Goal: Check status: Check status

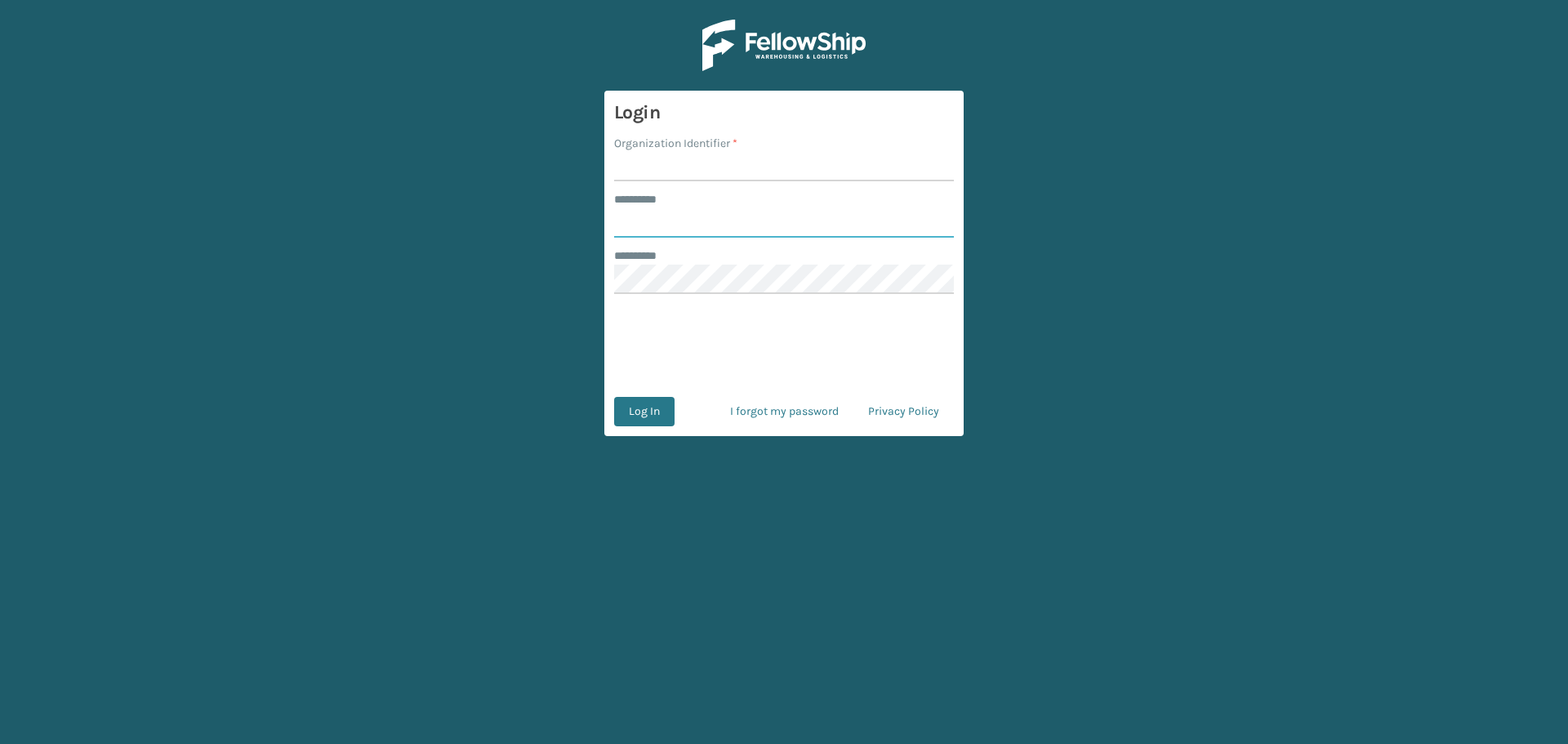
type input "********"
click at [673, 165] on input "Organization Identifier *" at bounding box center [784, 166] width 340 height 30
type input "MilliardLV"
click at [672, 415] on button "Log In" at bounding box center [645, 411] width 61 height 30
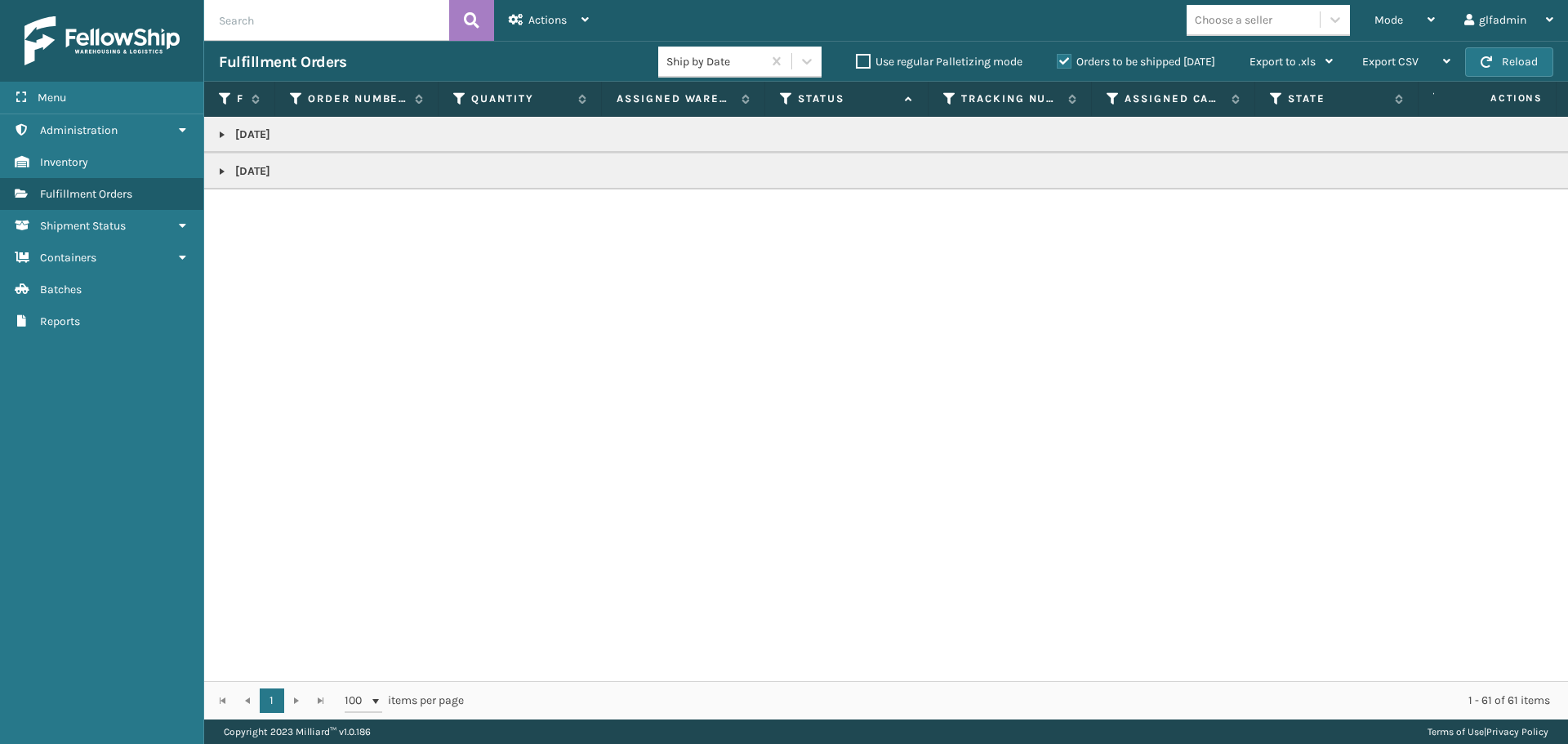
click at [383, 129] on p "[DATE]" at bounding box center [1013, 135] width 1589 height 16
click at [218, 135] on link at bounding box center [222, 134] width 13 height 13
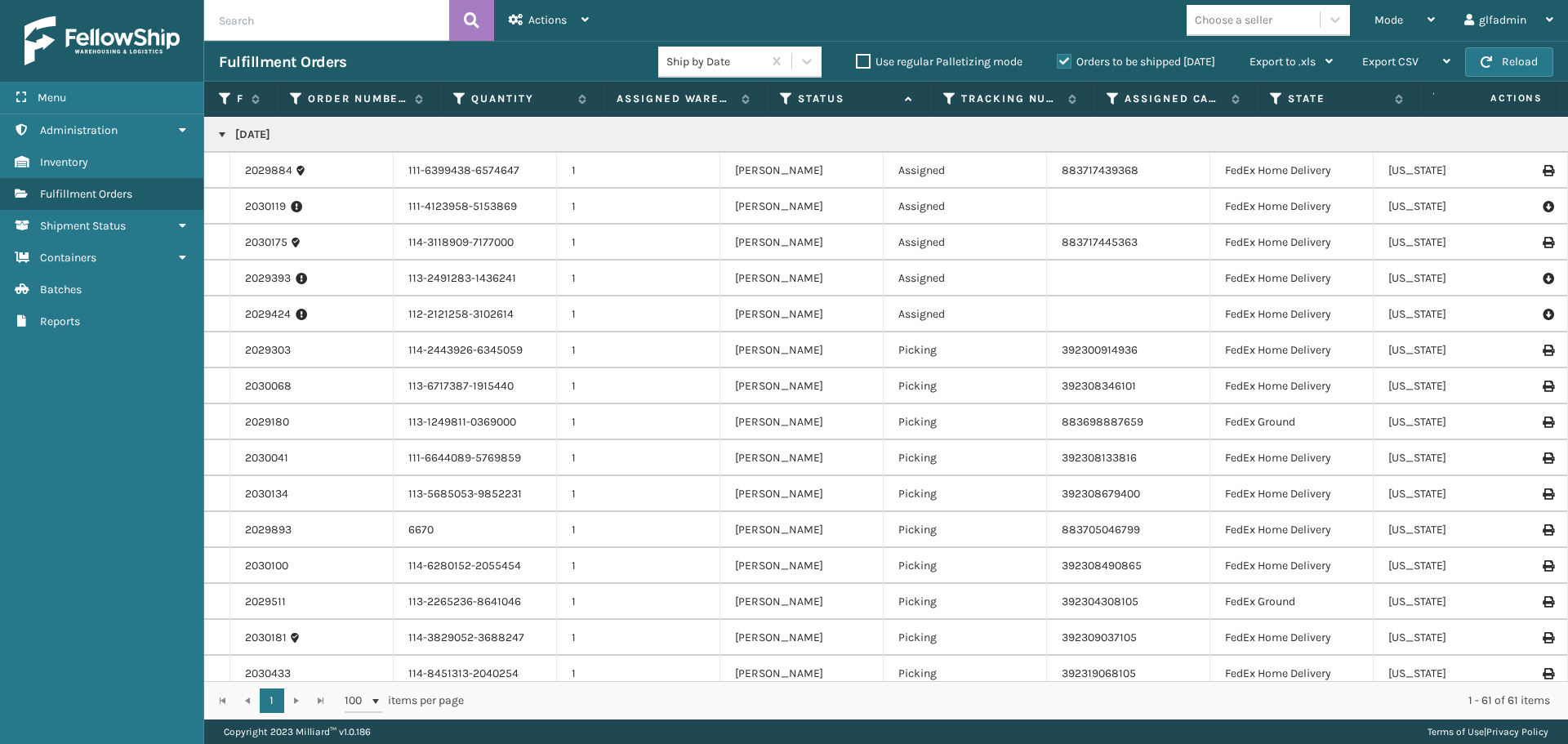
click at [224, 131] on link at bounding box center [222, 134] width 13 height 13
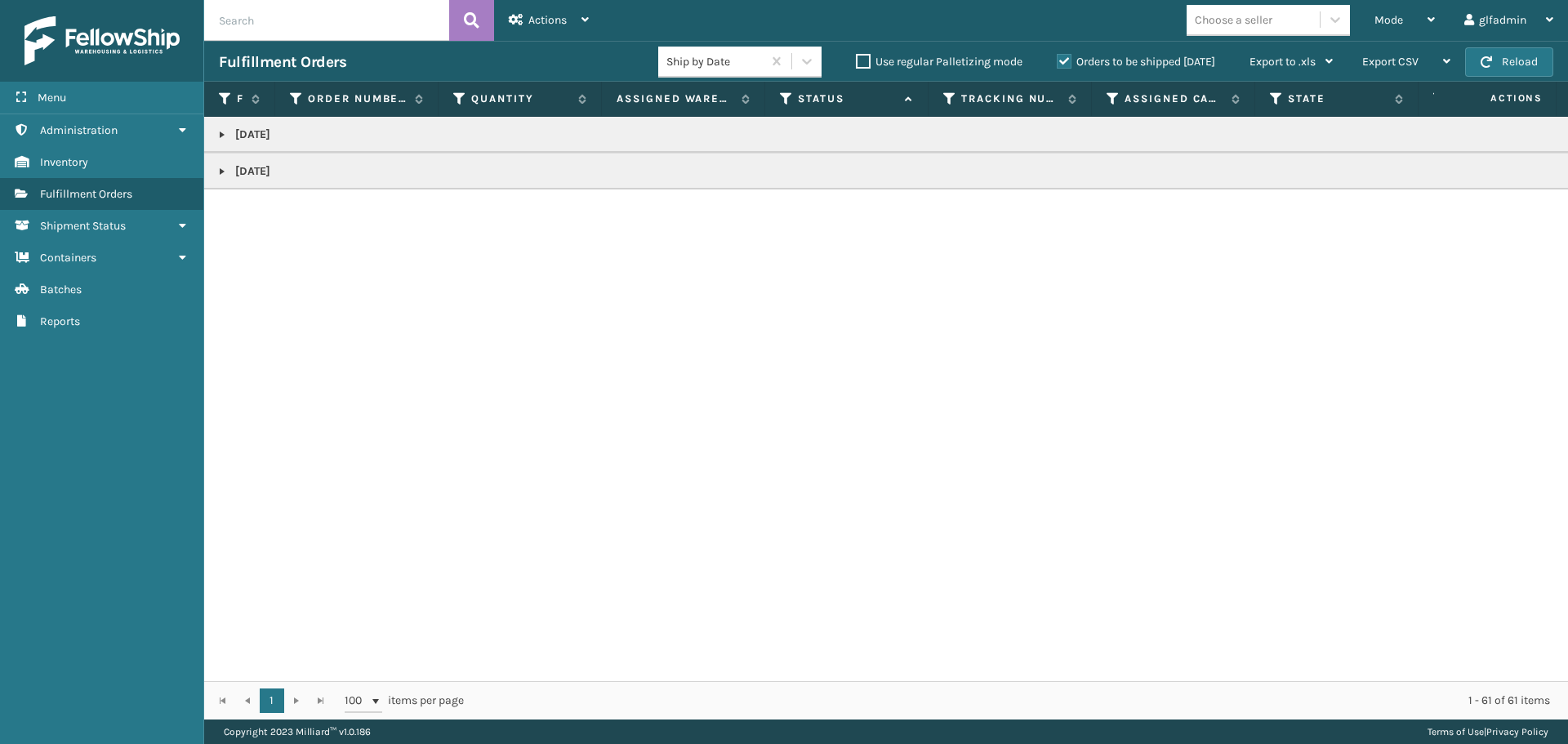
click at [225, 180] on td "[DATE]" at bounding box center [1013, 171] width 1619 height 37
click at [224, 173] on link at bounding box center [222, 171] width 13 height 13
click at [227, 173] on link at bounding box center [222, 171] width 13 height 13
click at [111, 271] on link "Containers" at bounding box center [101, 258] width 203 height 32
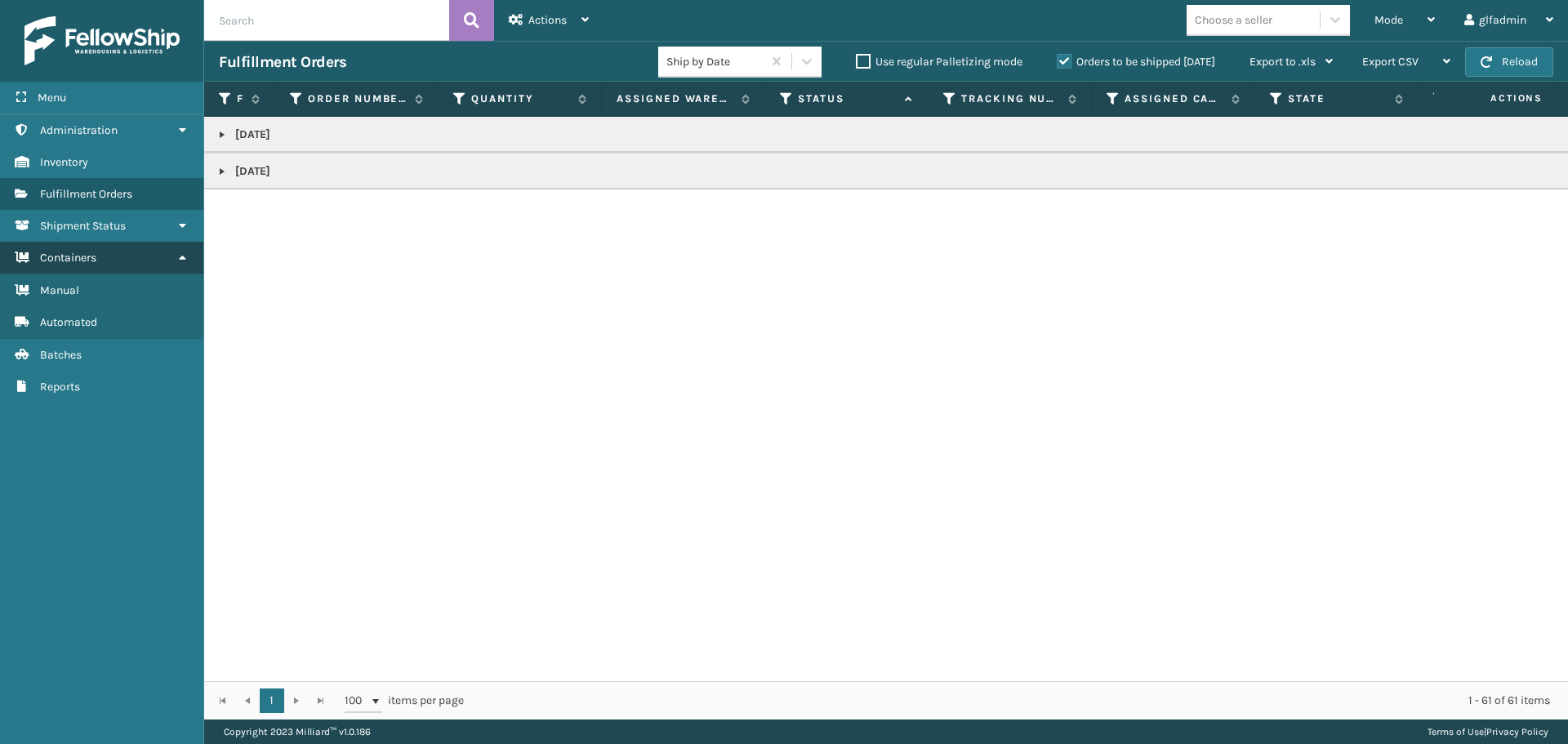
click at [111, 280] on link "Manual" at bounding box center [101, 291] width 203 height 32
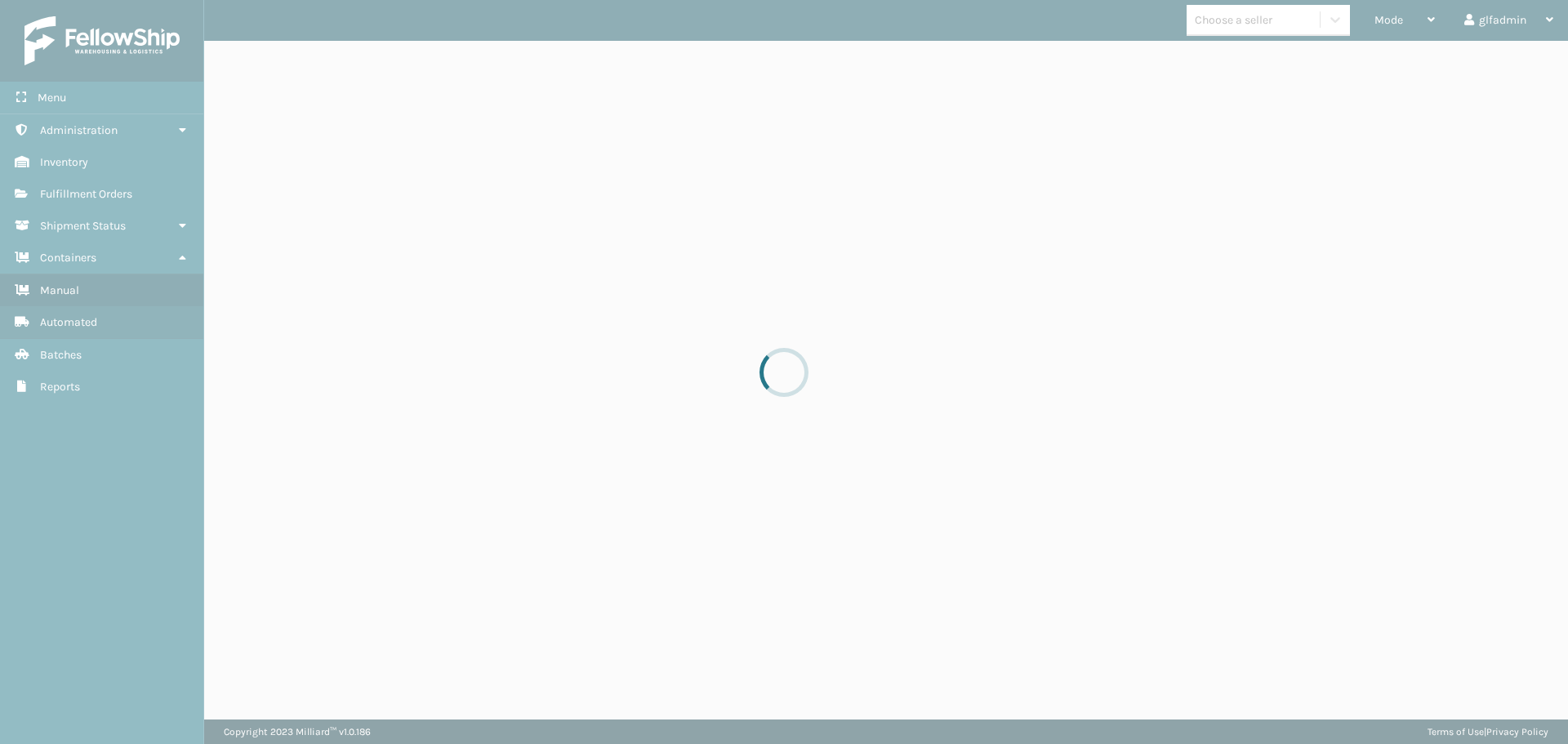
click at [94, 258] on div at bounding box center [784, 372] width 1568 height 744
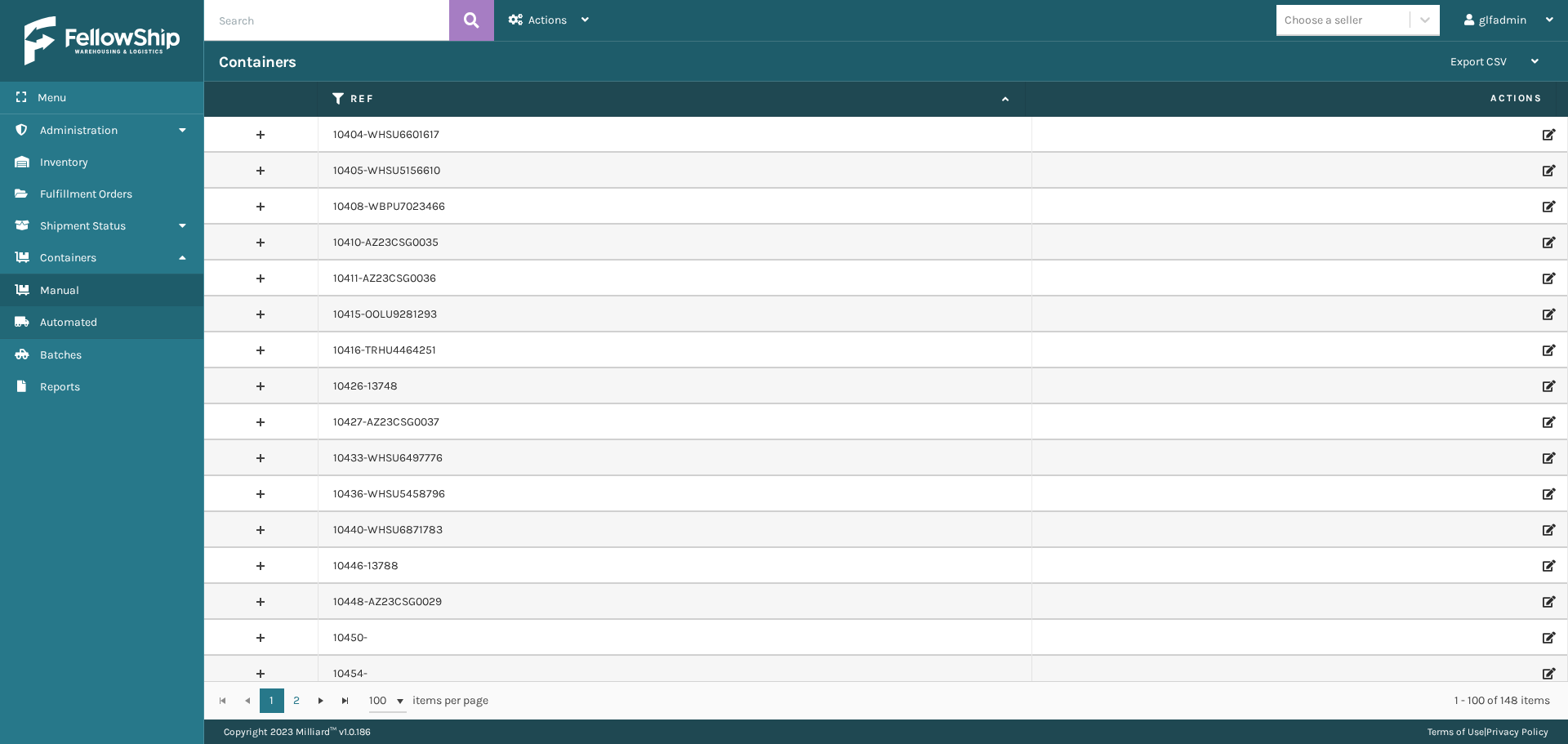
click at [94, 258] on span "Containers" at bounding box center [68, 258] width 56 height 14
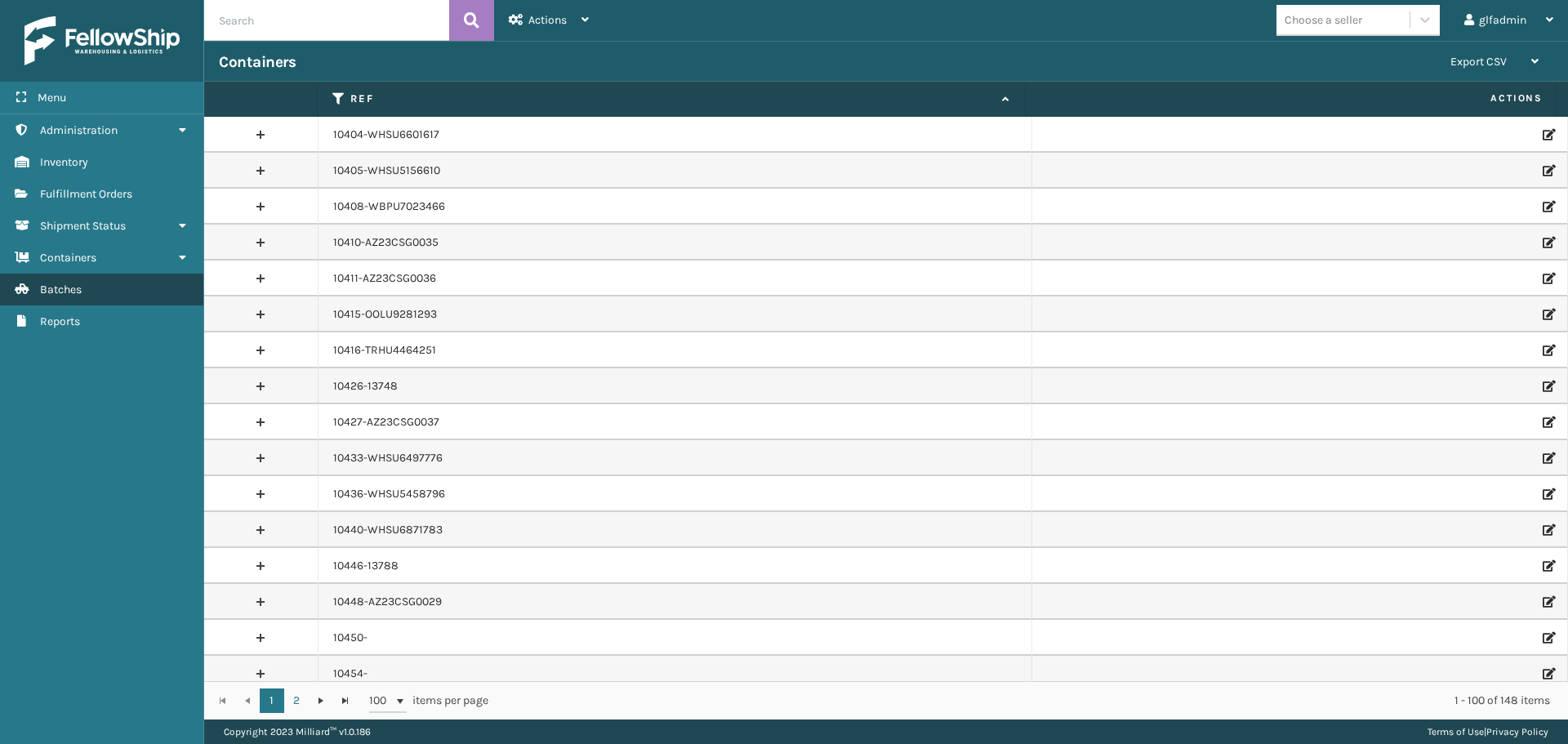
click at [92, 284] on link "Batches" at bounding box center [101, 290] width 203 height 32
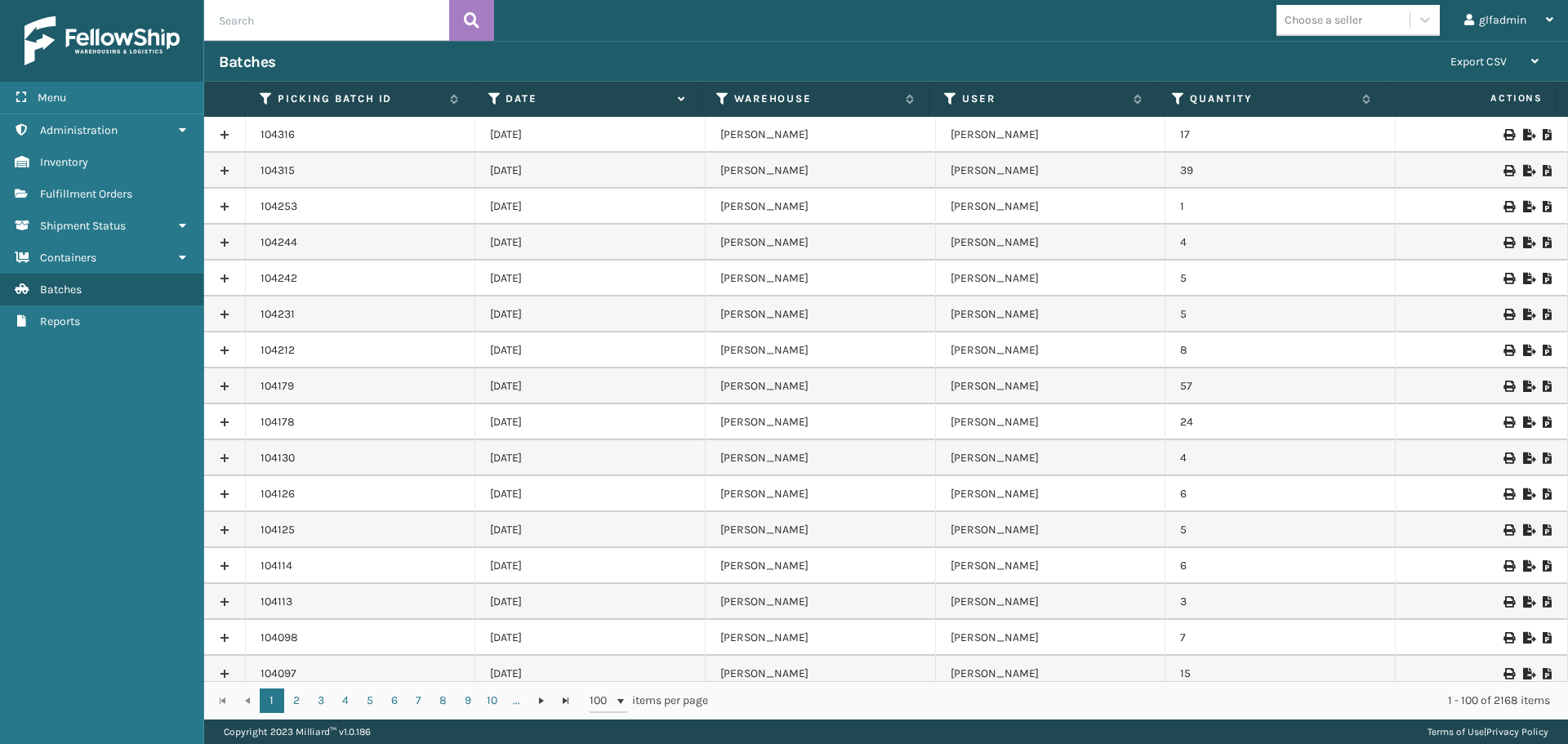
click at [1523, 169] on icon at bounding box center [1528, 170] width 10 height 12
click at [1523, 131] on icon at bounding box center [1528, 134] width 10 height 12
